Goal: Task Accomplishment & Management: Use online tool/utility

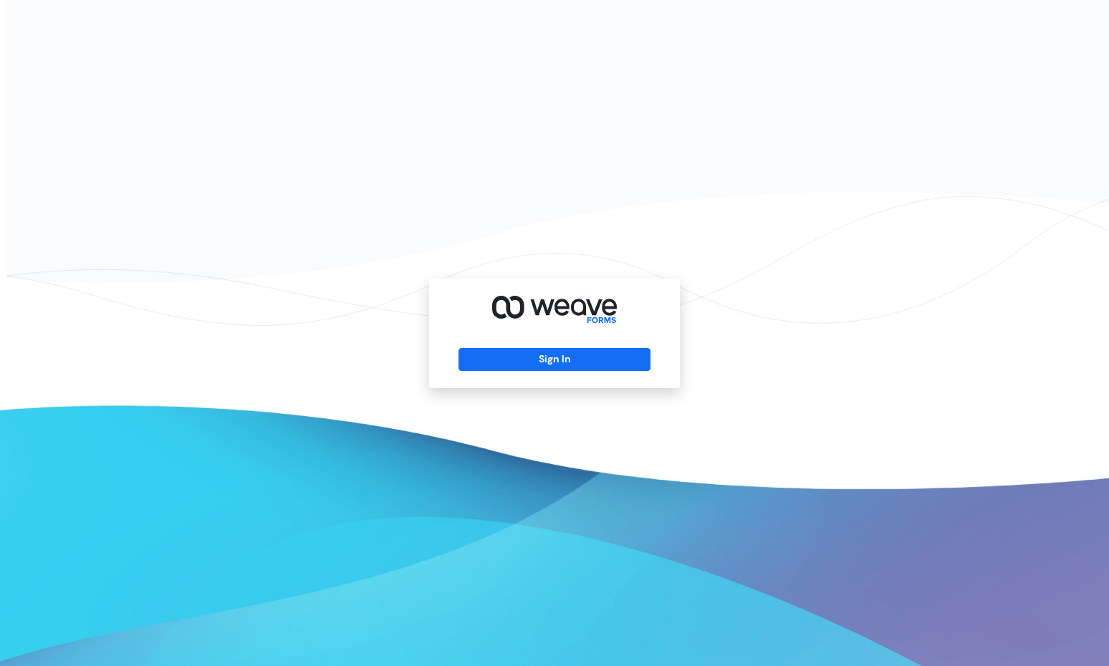
click at [588, 371] on div "Sign In" at bounding box center [554, 334] width 251 height 110
click at [588, 364] on button "Sign In" at bounding box center [553, 359] width 191 height 23
